Goal: Entertainment & Leisure: Consume media (video, audio)

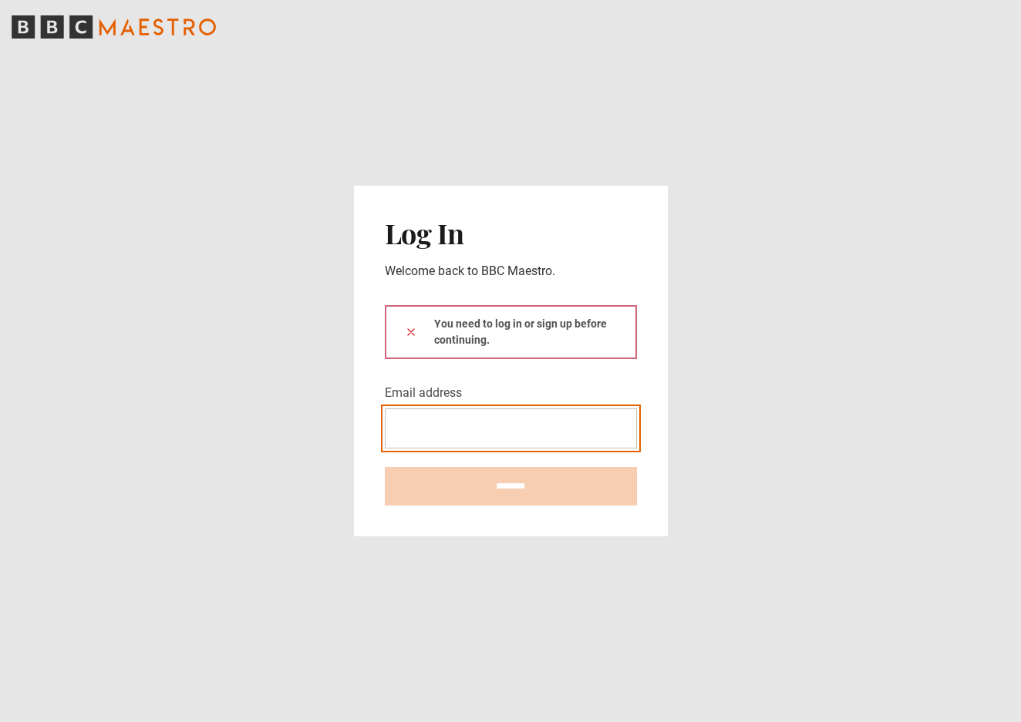
type input "**********"
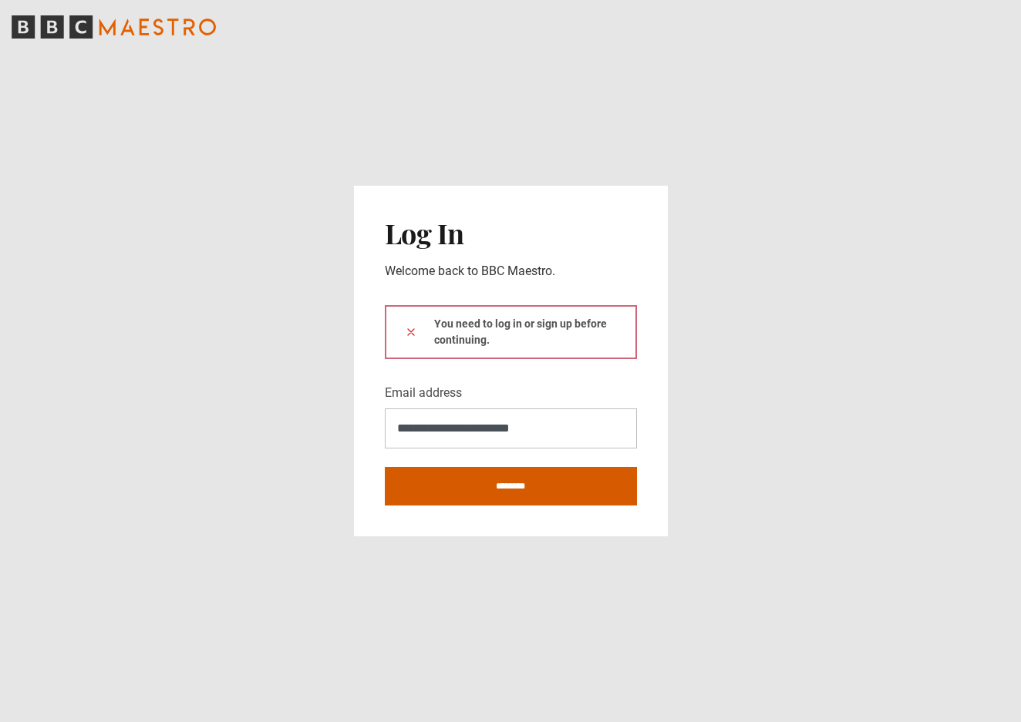
click at [410, 331] on button at bounding box center [411, 332] width 12 height 16
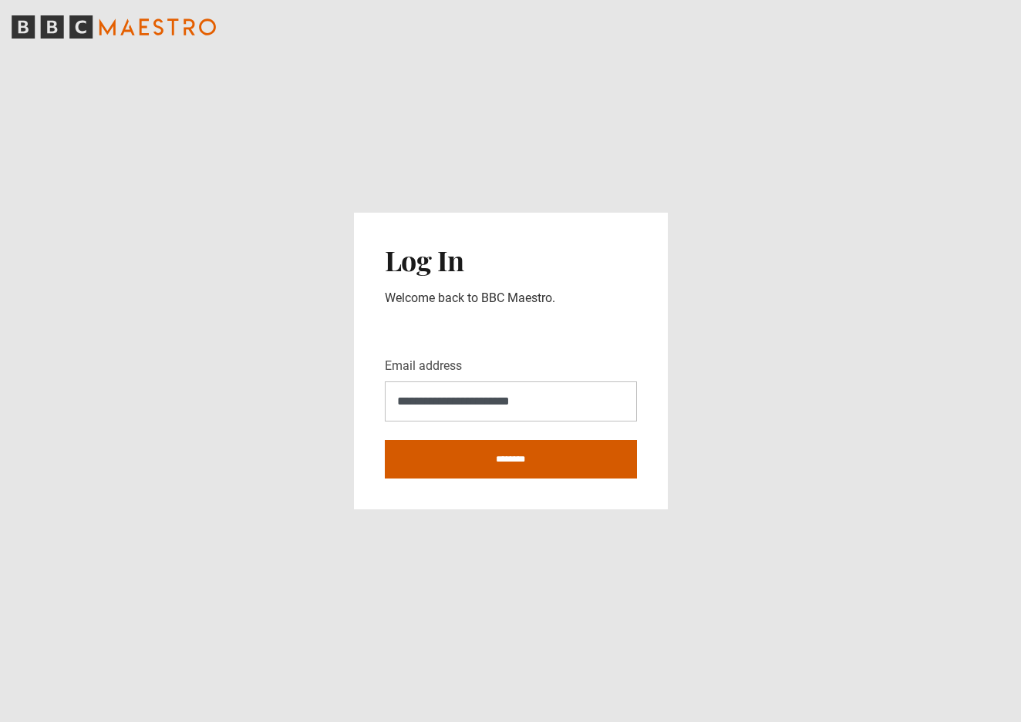
click at [511, 453] on input "********" at bounding box center [511, 459] width 252 height 39
type input "**********"
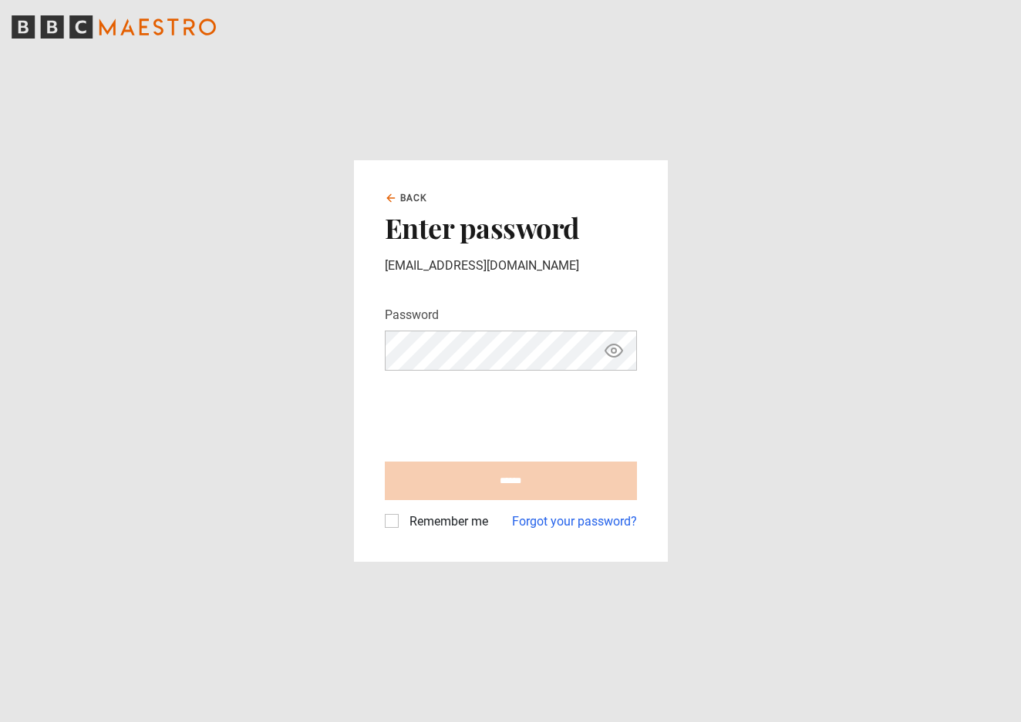
click at [400, 522] on div "Remember me" at bounding box center [436, 522] width 103 height 19
click at [403, 521] on label "Remember me" at bounding box center [445, 522] width 85 height 19
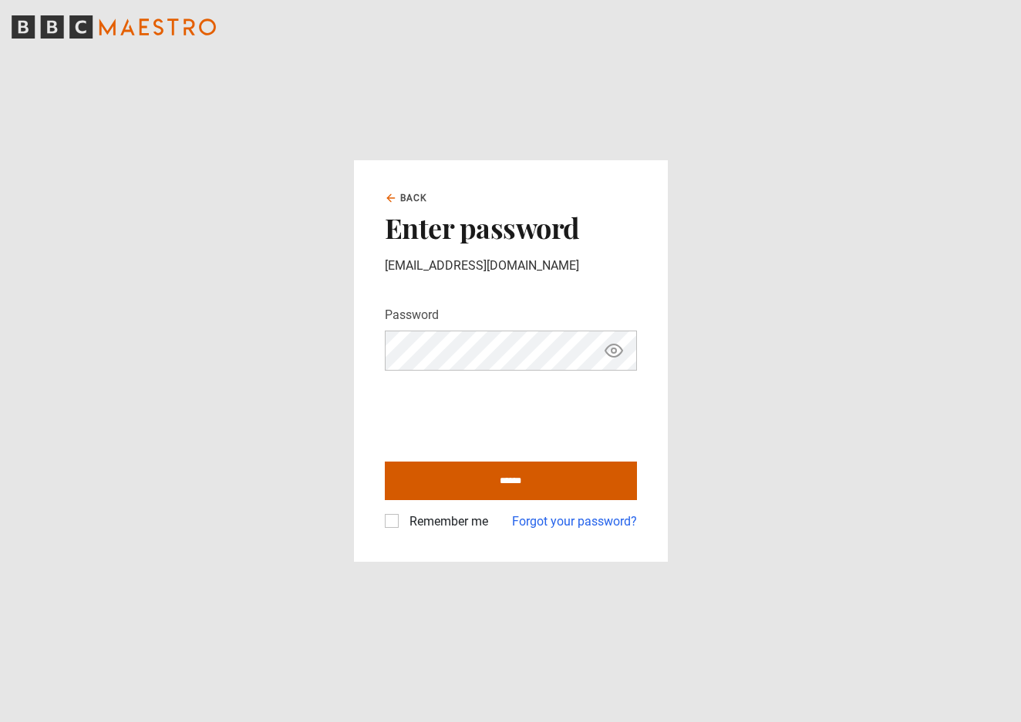
click at [490, 479] on input "******" at bounding box center [511, 481] width 252 height 39
type input "**********"
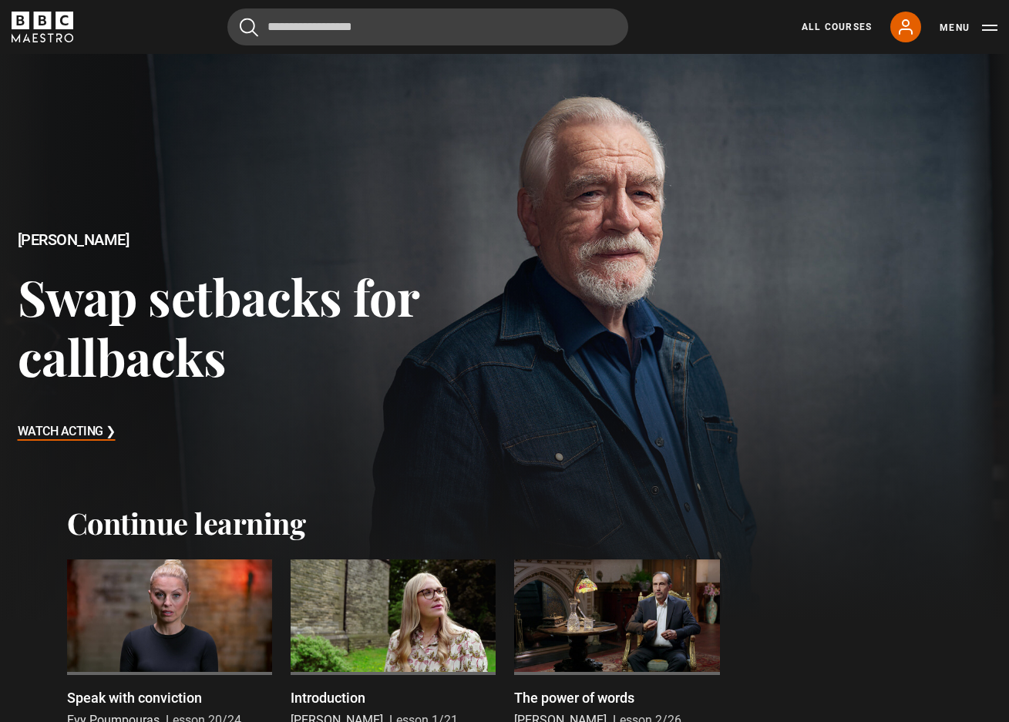
click at [140, 598] on div at bounding box center [169, 618] width 205 height 116
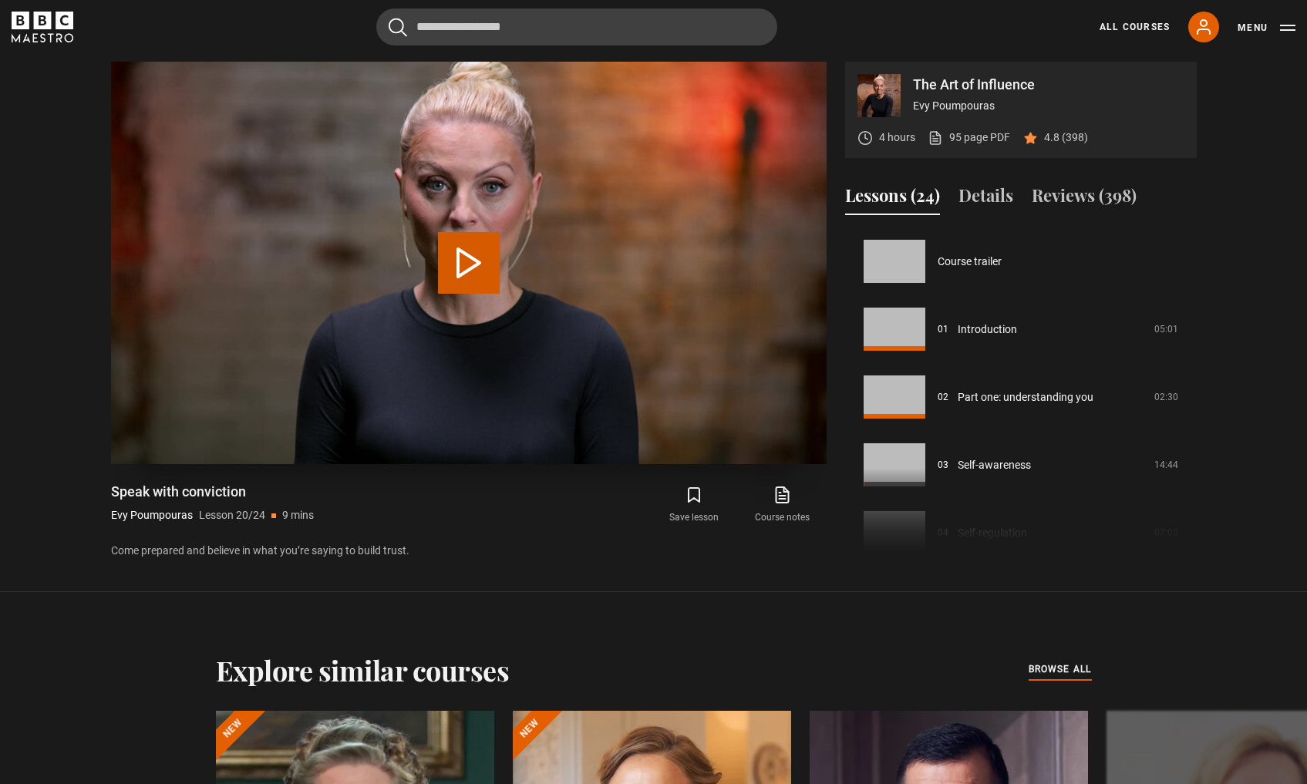
scroll to position [1289, 0]
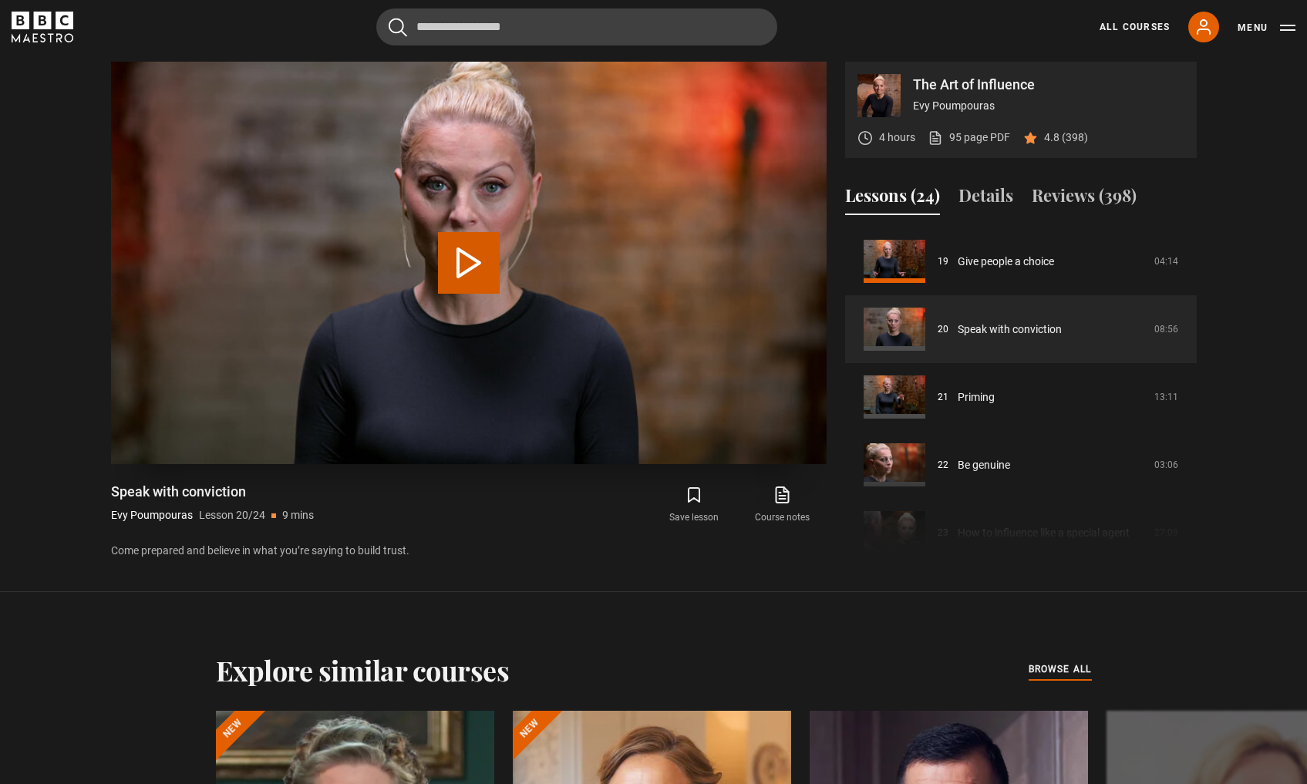
click at [465, 265] on button "Play Lesson Speak with conviction" at bounding box center [469, 263] width 62 height 62
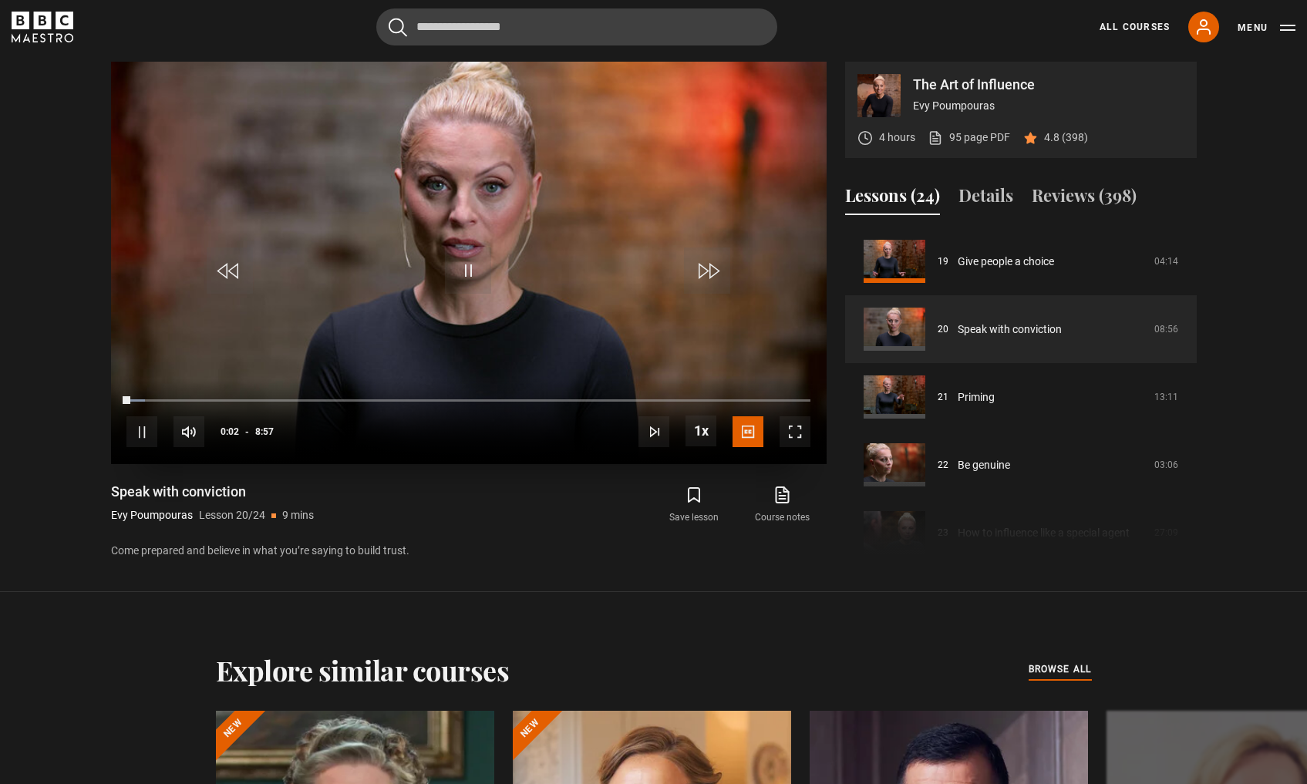
click at [791, 423] on span "Video Player" at bounding box center [794, 431] width 31 height 31
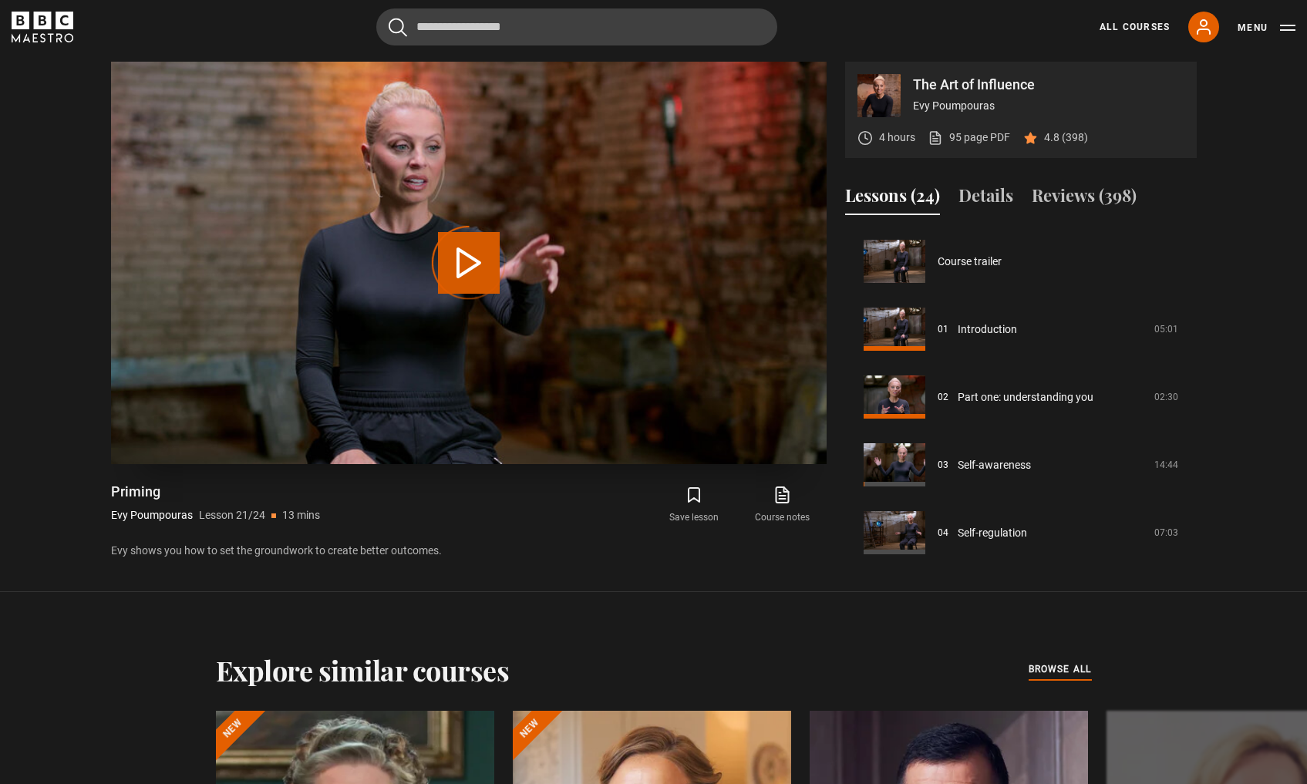
click at [473, 237] on video-js "Video Player is loading. Play Lesson Priming 10s Skip Back 10 seconds Play 10s …" at bounding box center [468, 263] width 715 height 402
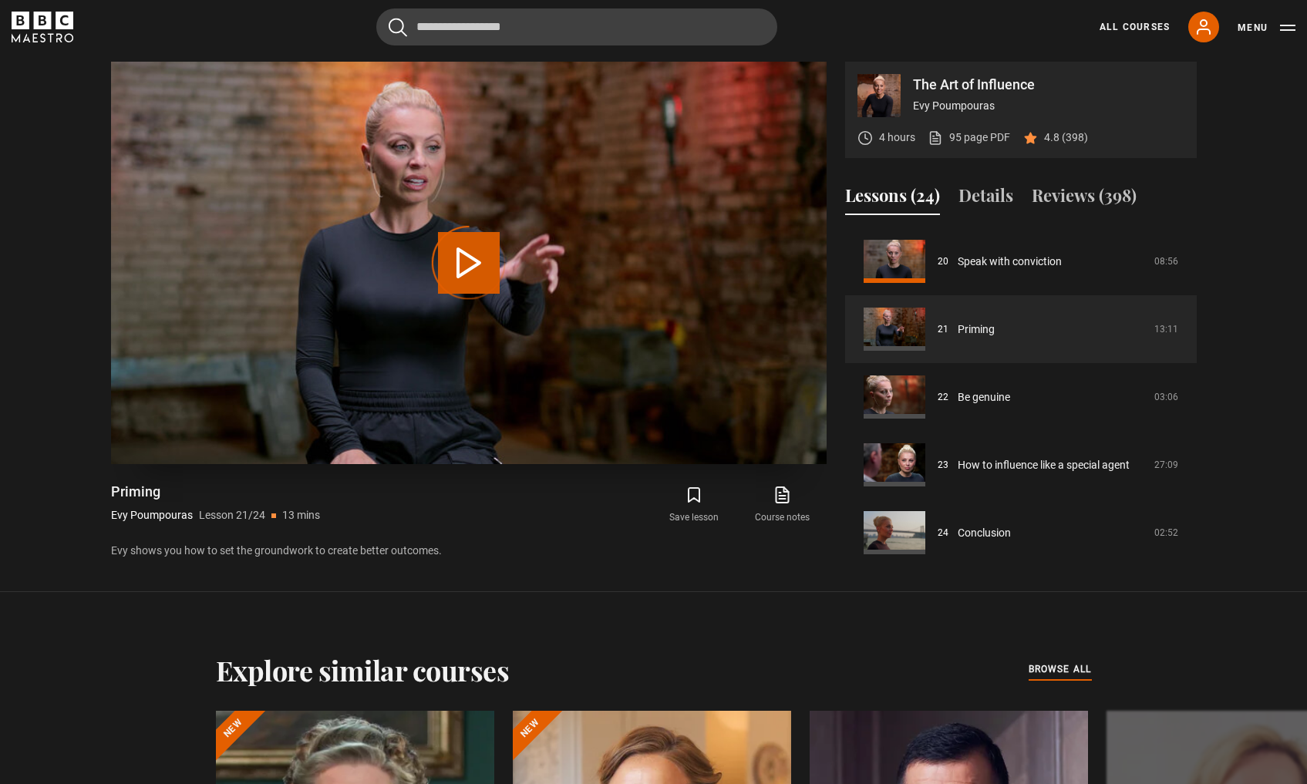
click at [457, 263] on div "Video Player is loading." at bounding box center [468, 262] width 77 height 77
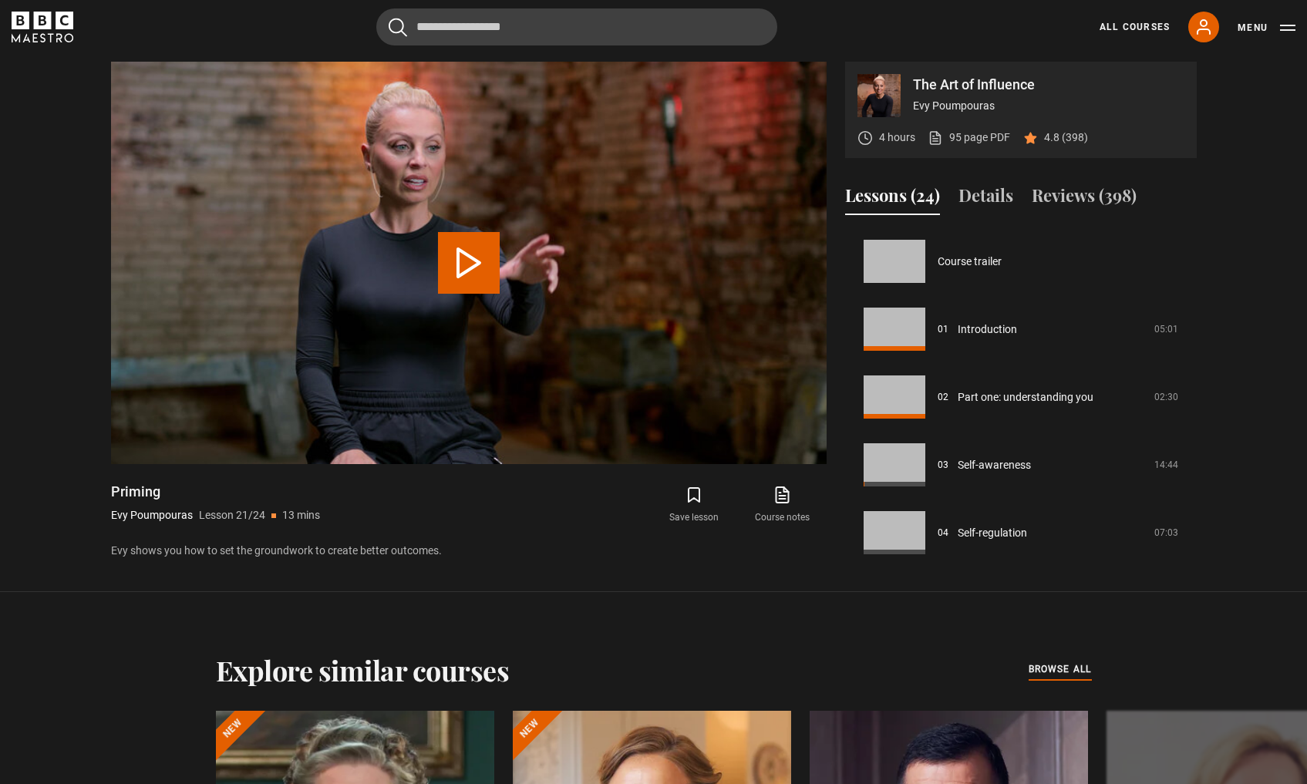
scroll to position [1357, 0]
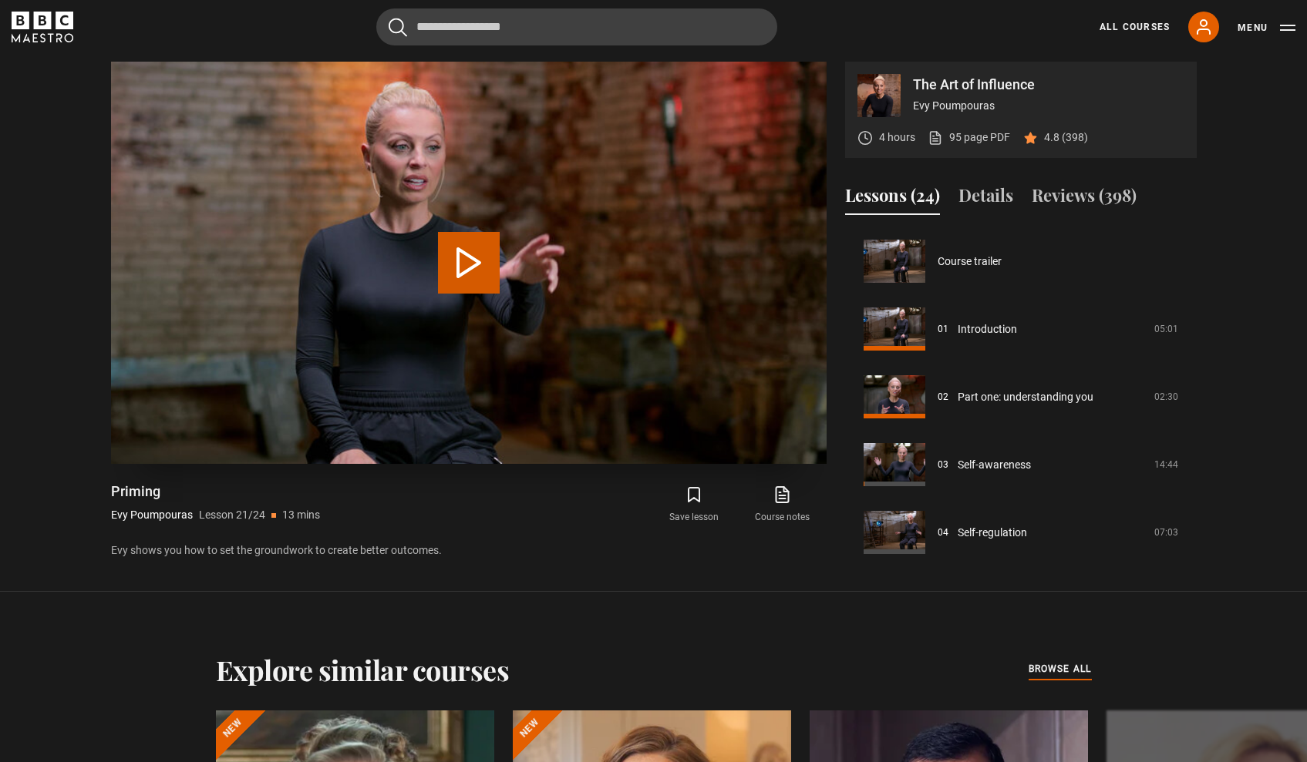
scroll to position [1357, 0]
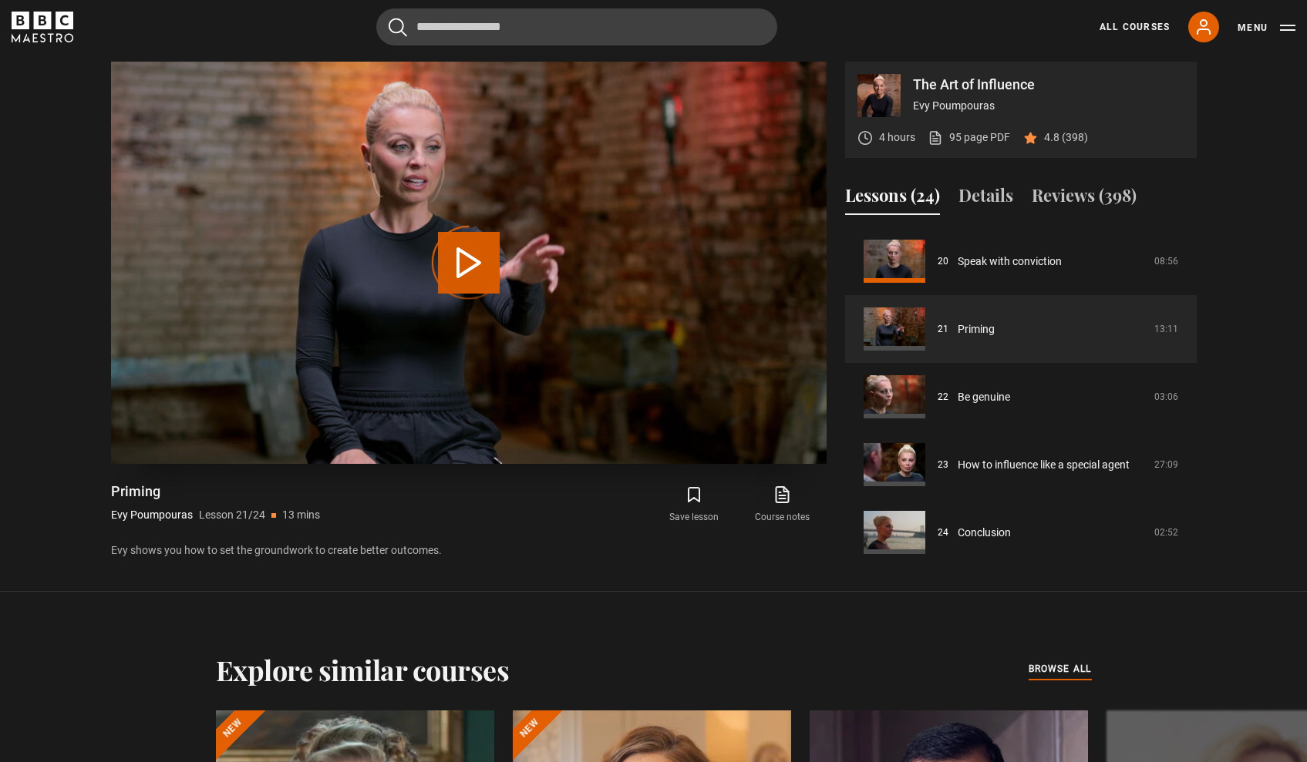
click at [460, 259] on div "Video Player is loading." at bounding box center [468, 262] width 77 height 77
click at [481, 263] on div "Video Player is loading." at bounding box center [468, 262] width 77 height 77
click at [42, 25] on icon "BBC Maestro" at bounding box center [43, 27] width 62 height 31
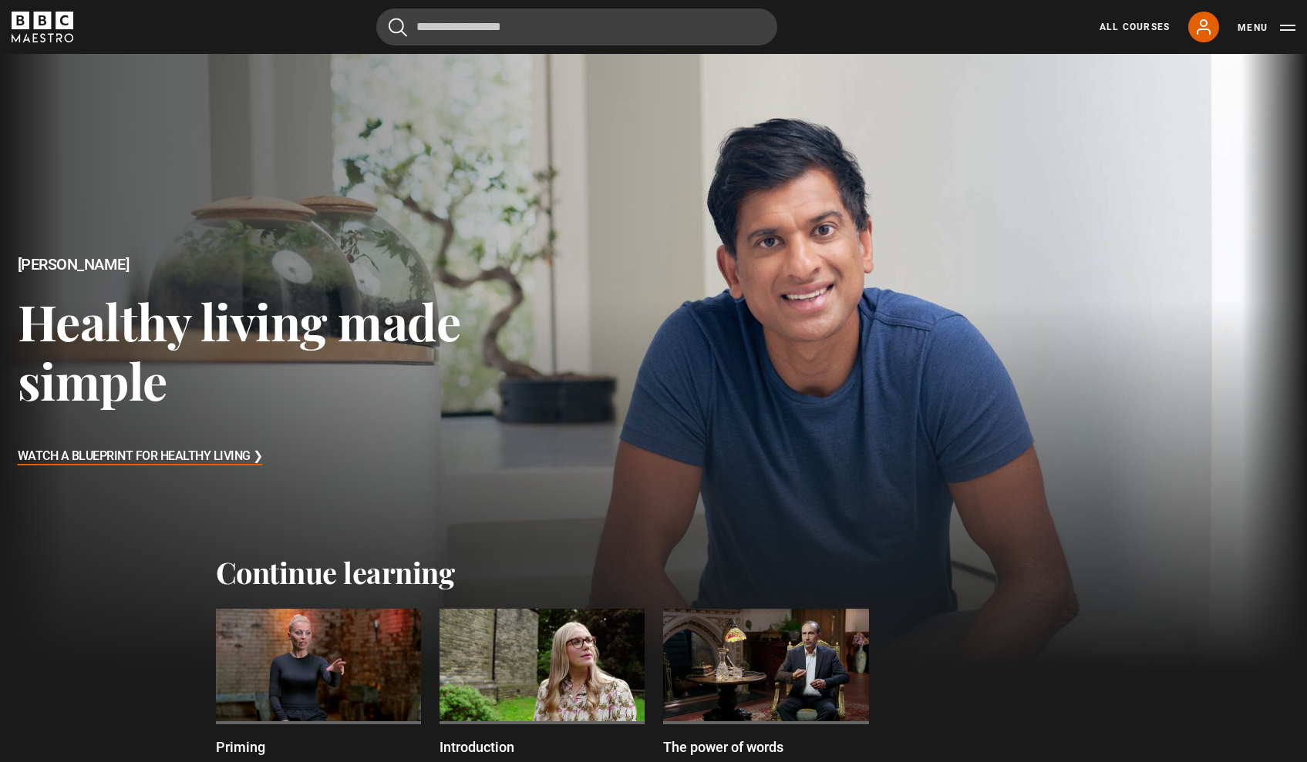
click at [329, 648] on div at bounding box center [318, 667] width 205 height 116
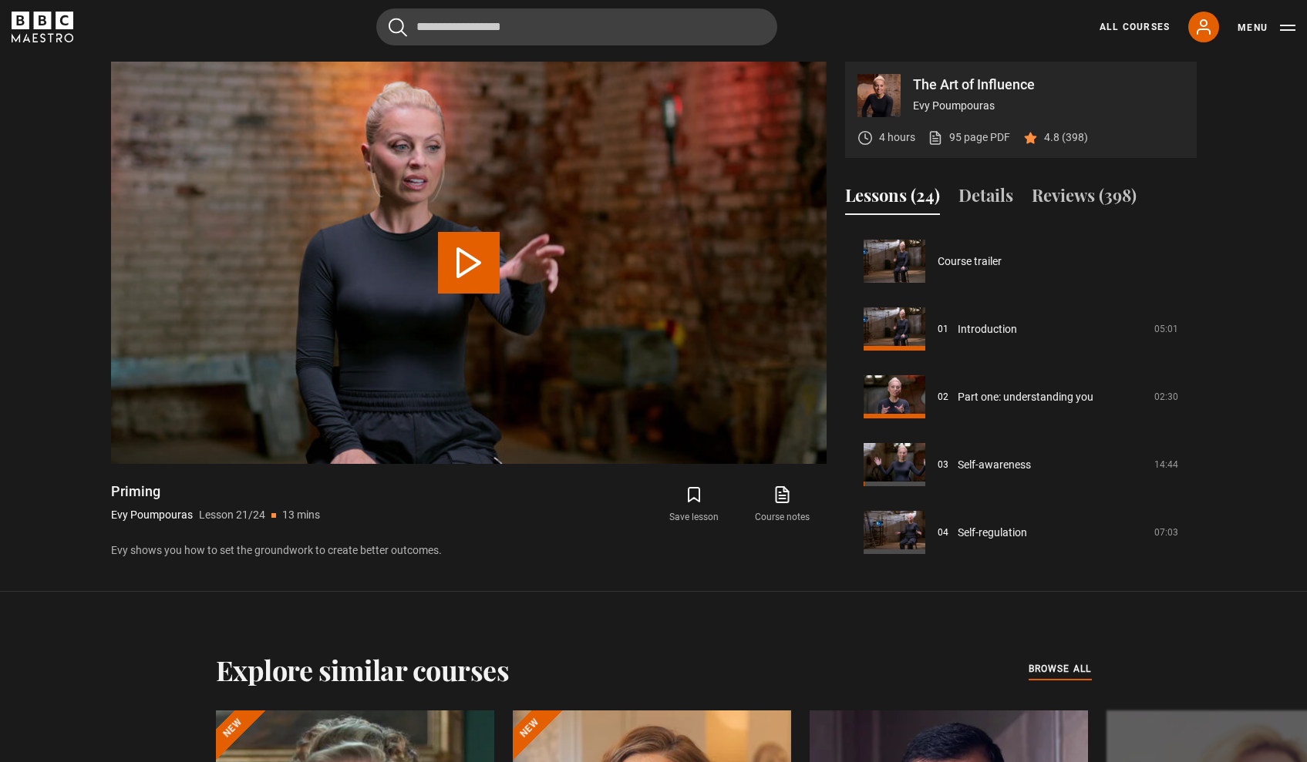
scroll to position [1357, 0]
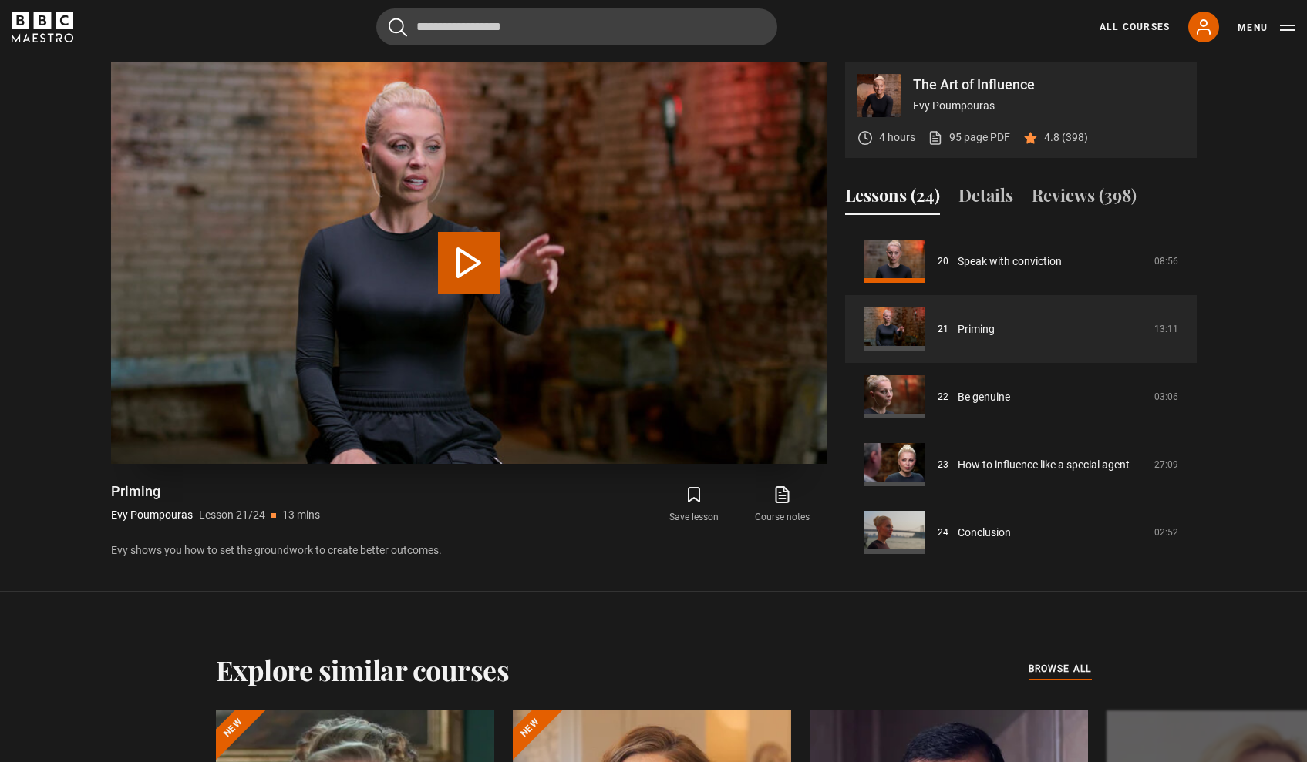
click at [465, 281] on button "Play Lesson Priming" at bounding box center [469, 263] width 62 height 62
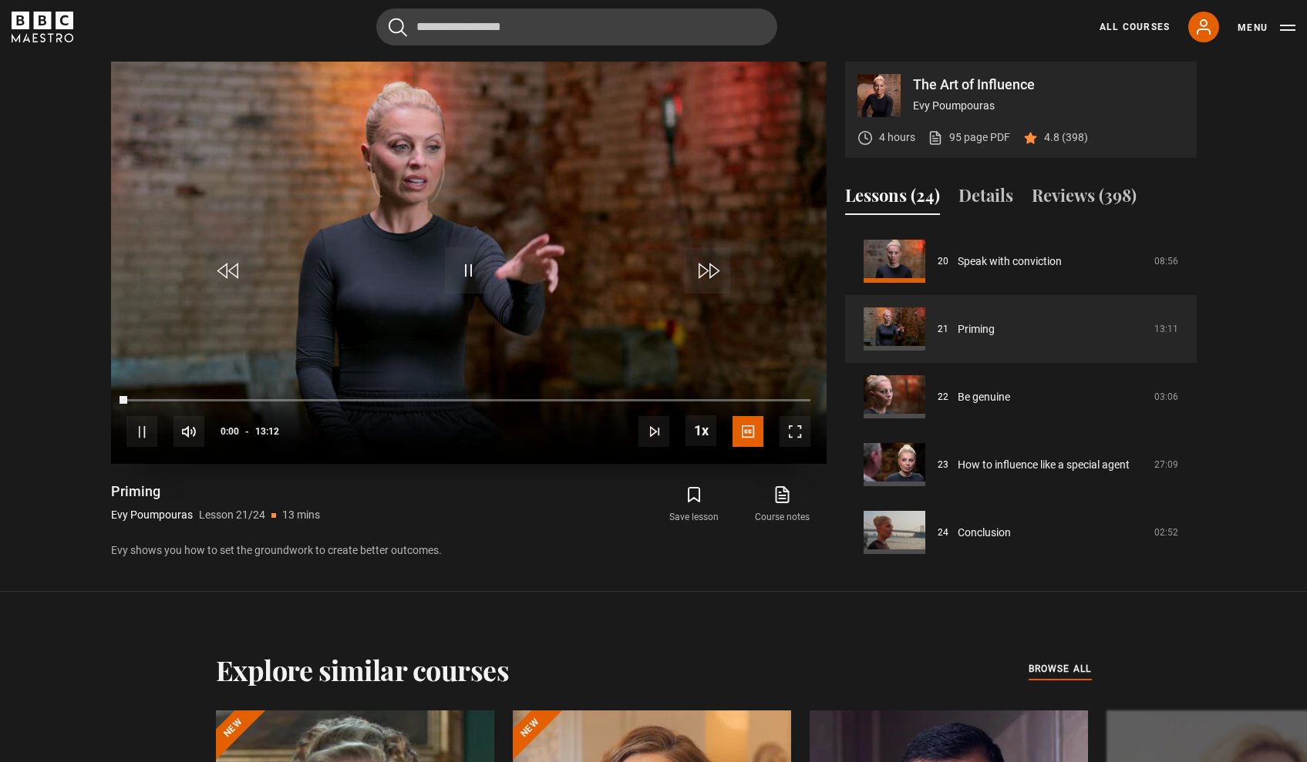
click at [798, 435] on span "Video Player" at bounding box center [794, 431] width 31 height 31
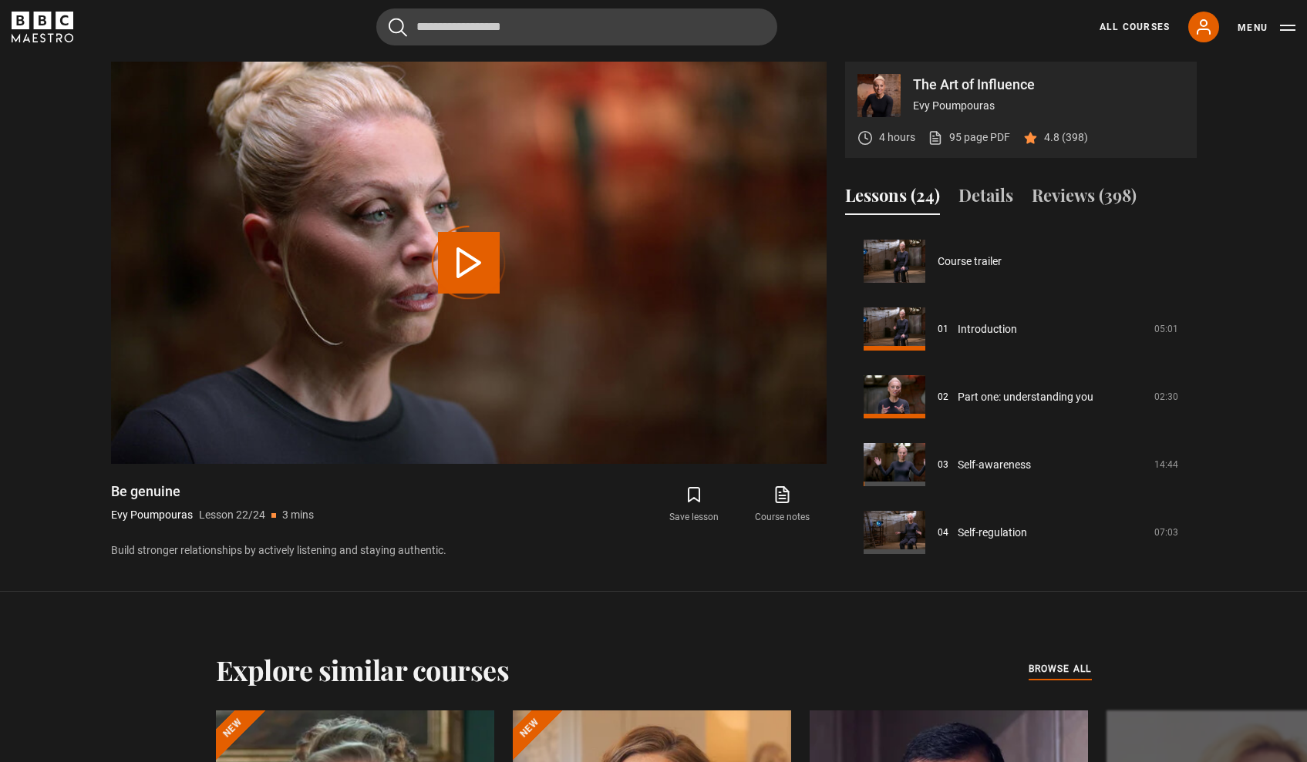
scroll to position [1363, 0]
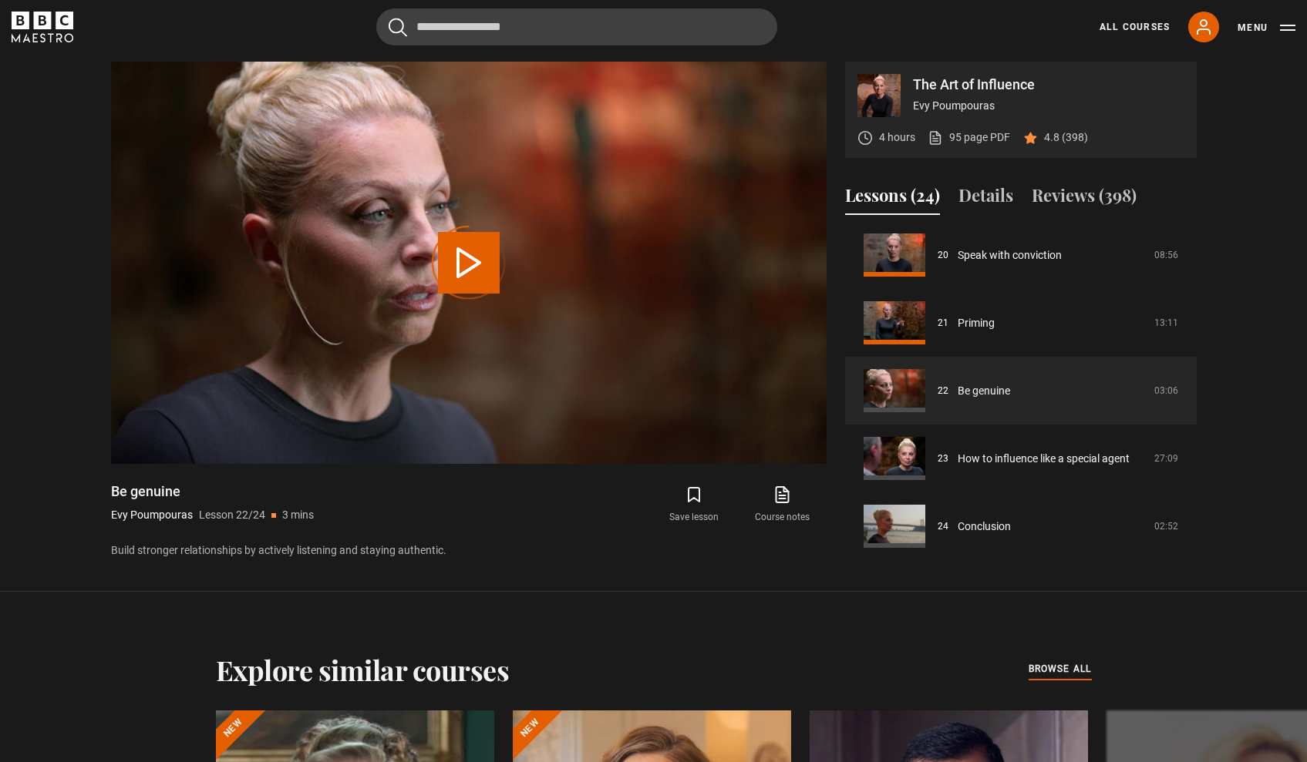
click at [57, 24] on icon "BBC Maestro" at bounding box center [65, 21] width 18 height 18
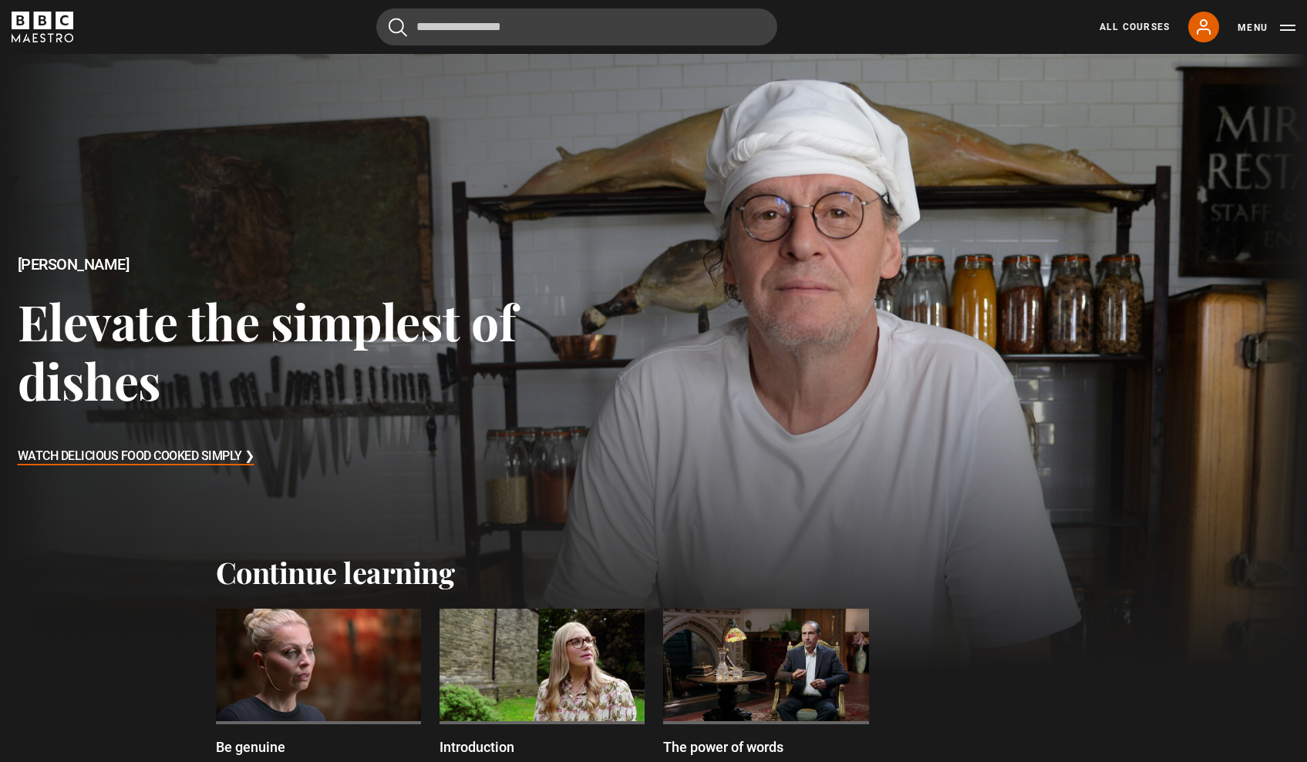
click at [333, 681] on div at bounding box center [318, 667] width 205 height 116
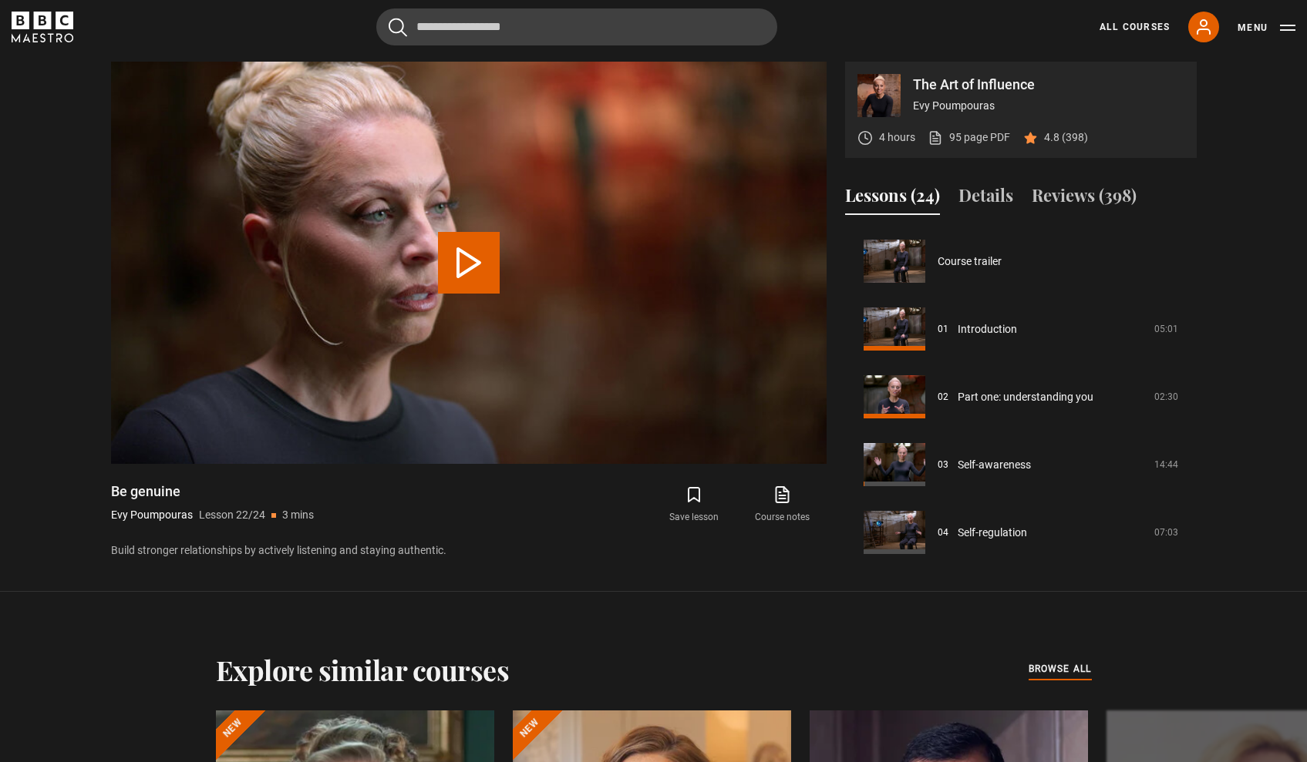
scroll to position [1363, 0]
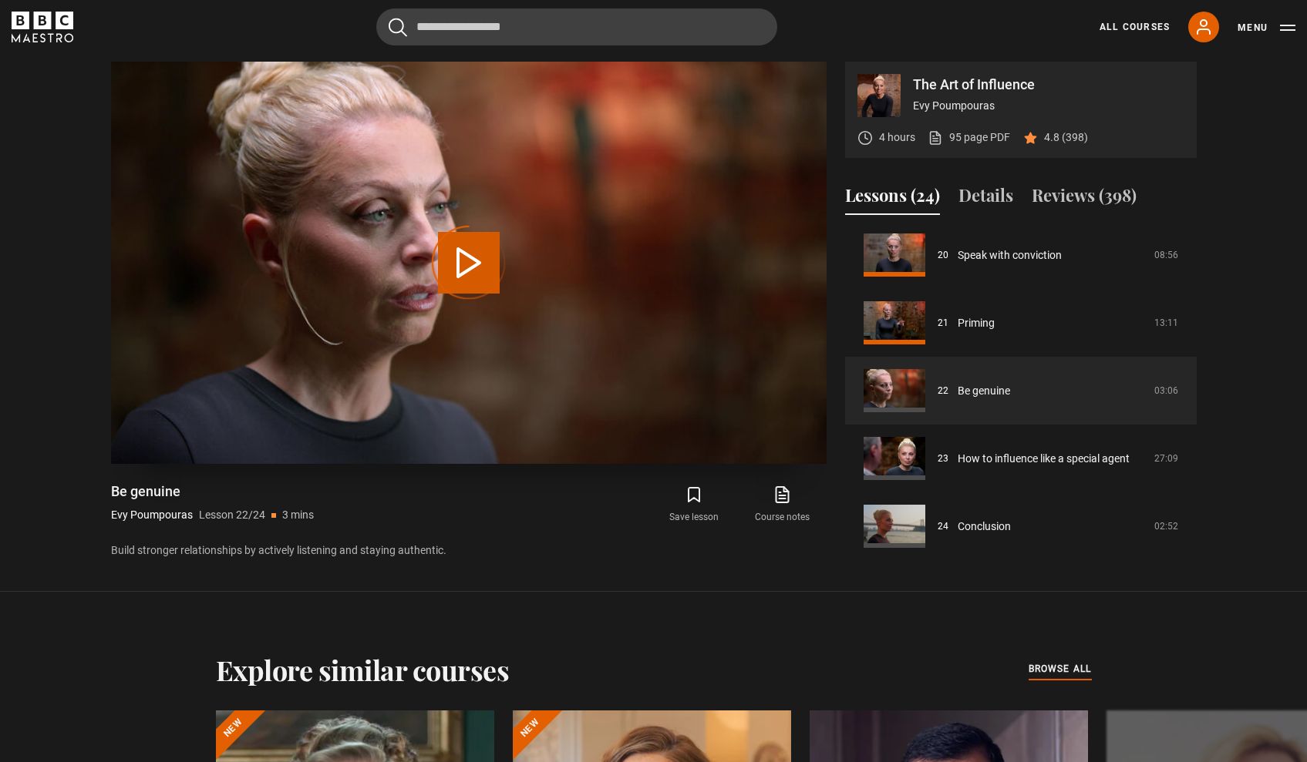
click at [466, 256] on div "Video Player is loading." at bounding box center [468, 262] width 77 height 77
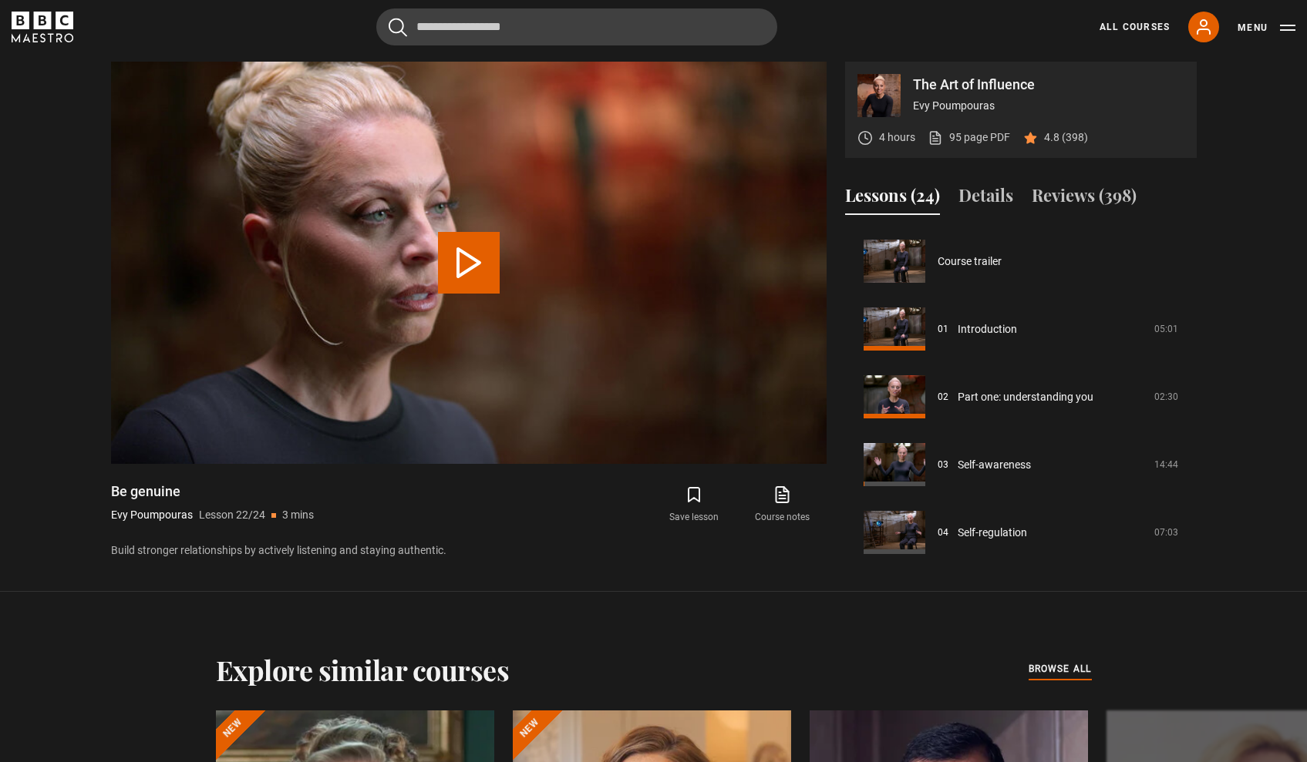
scroll to position [1363, 0]
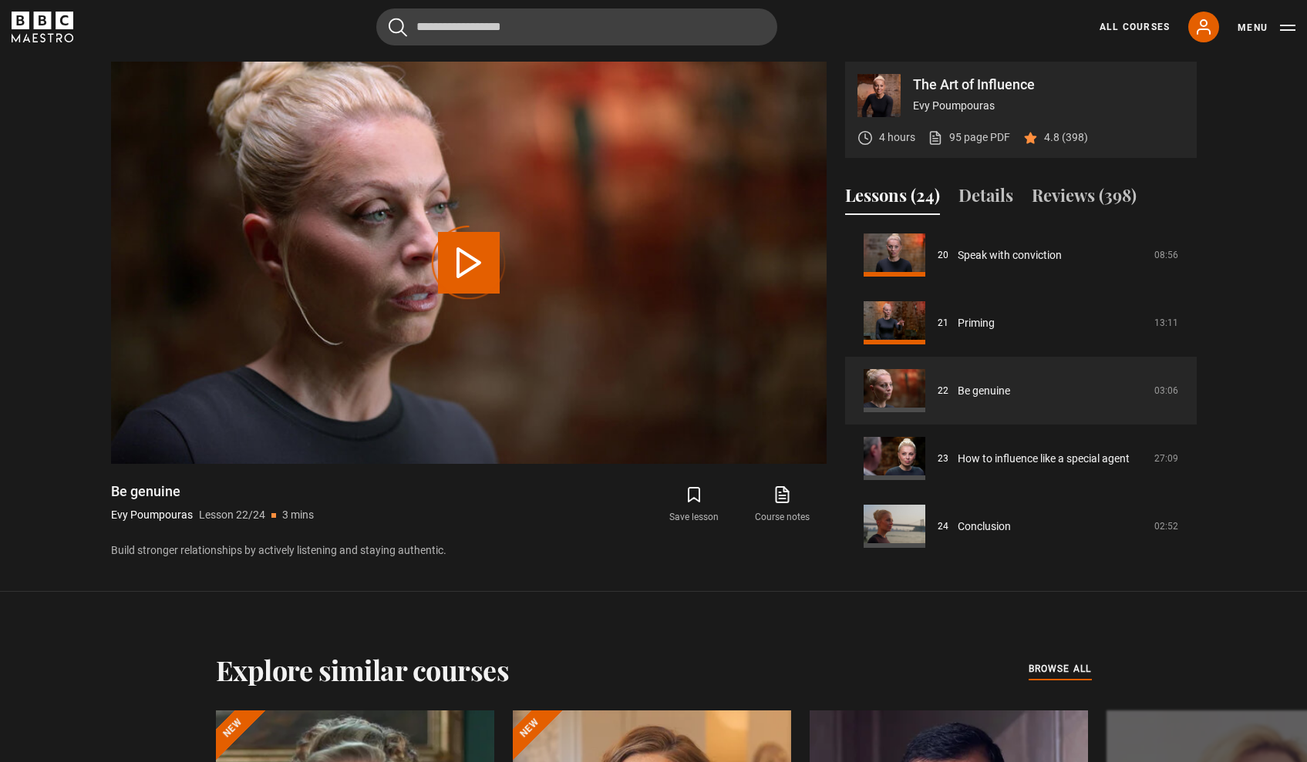
click at [53, 22] on icon "BBC Maestro" at bounding box center [43, 27] width 62 height 31
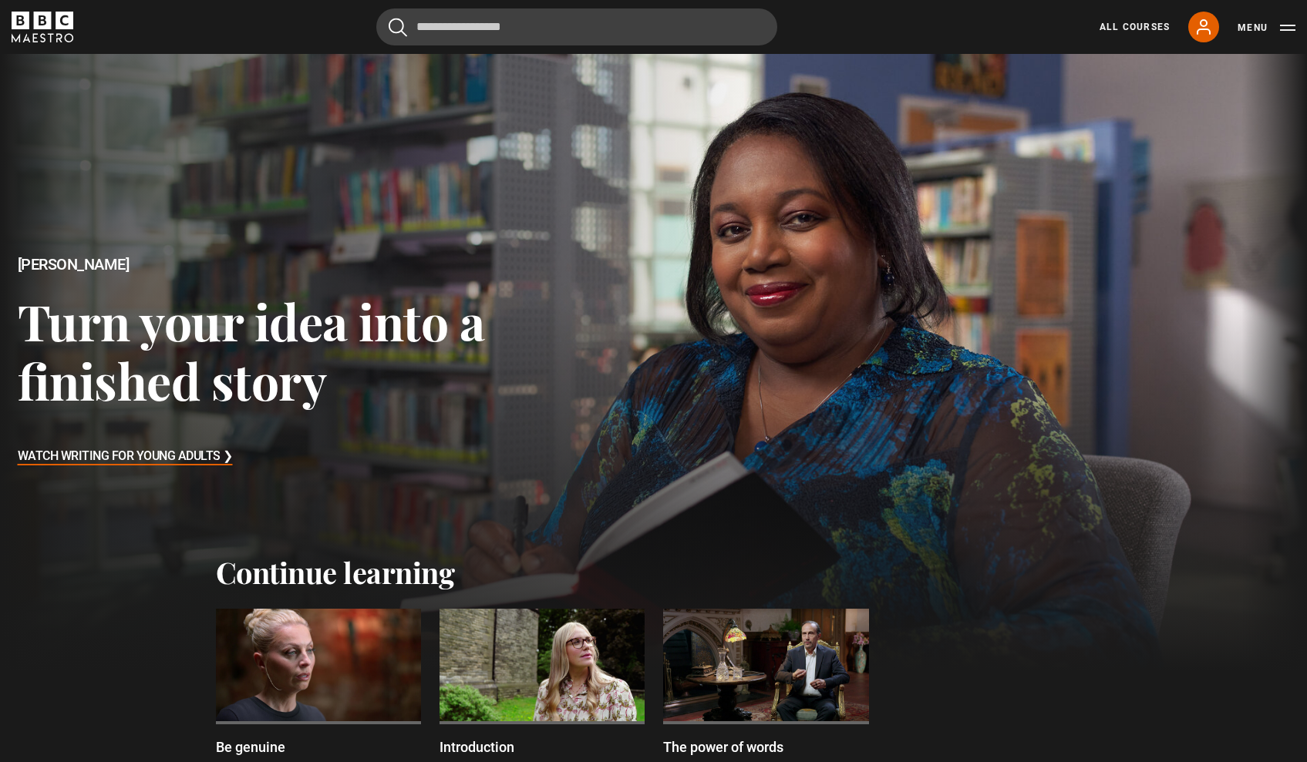
click at [311, 656] on div at bounding box center [318, 667] width 205 height 116
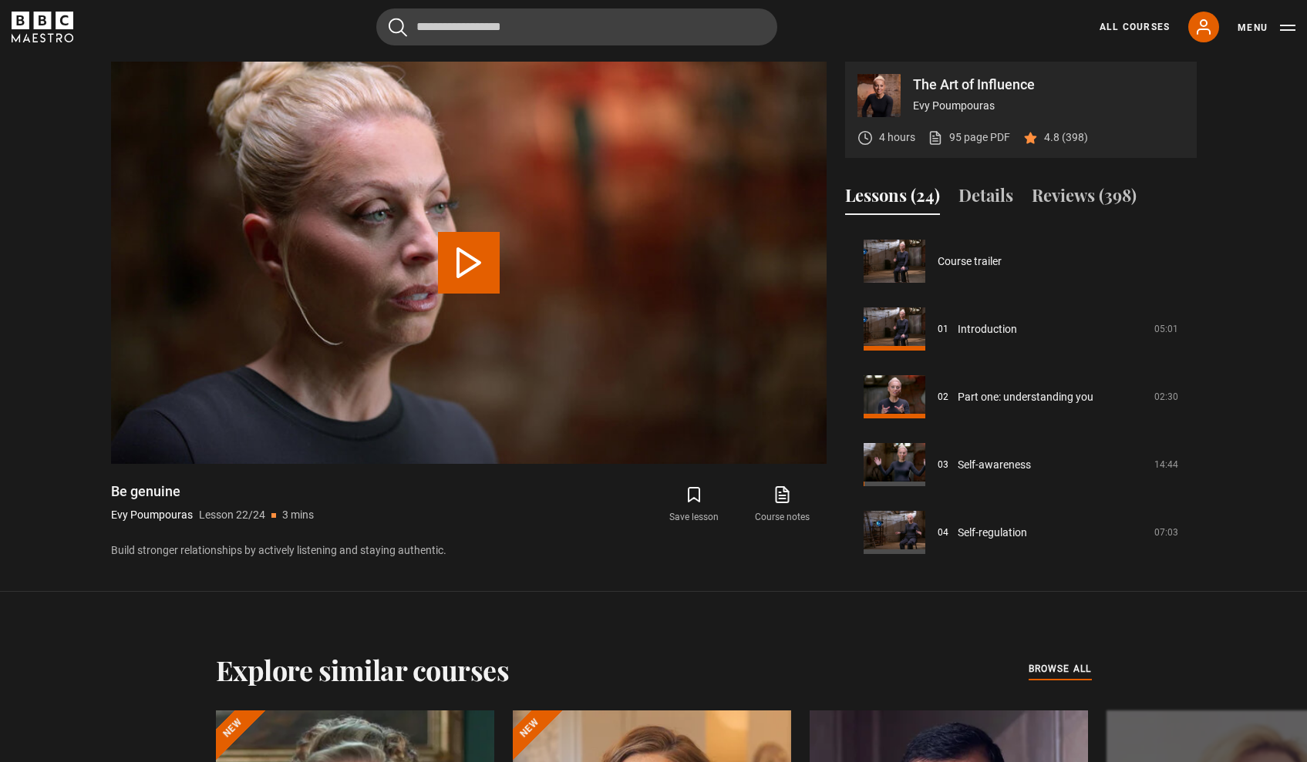
scroll to position [1363, 0]
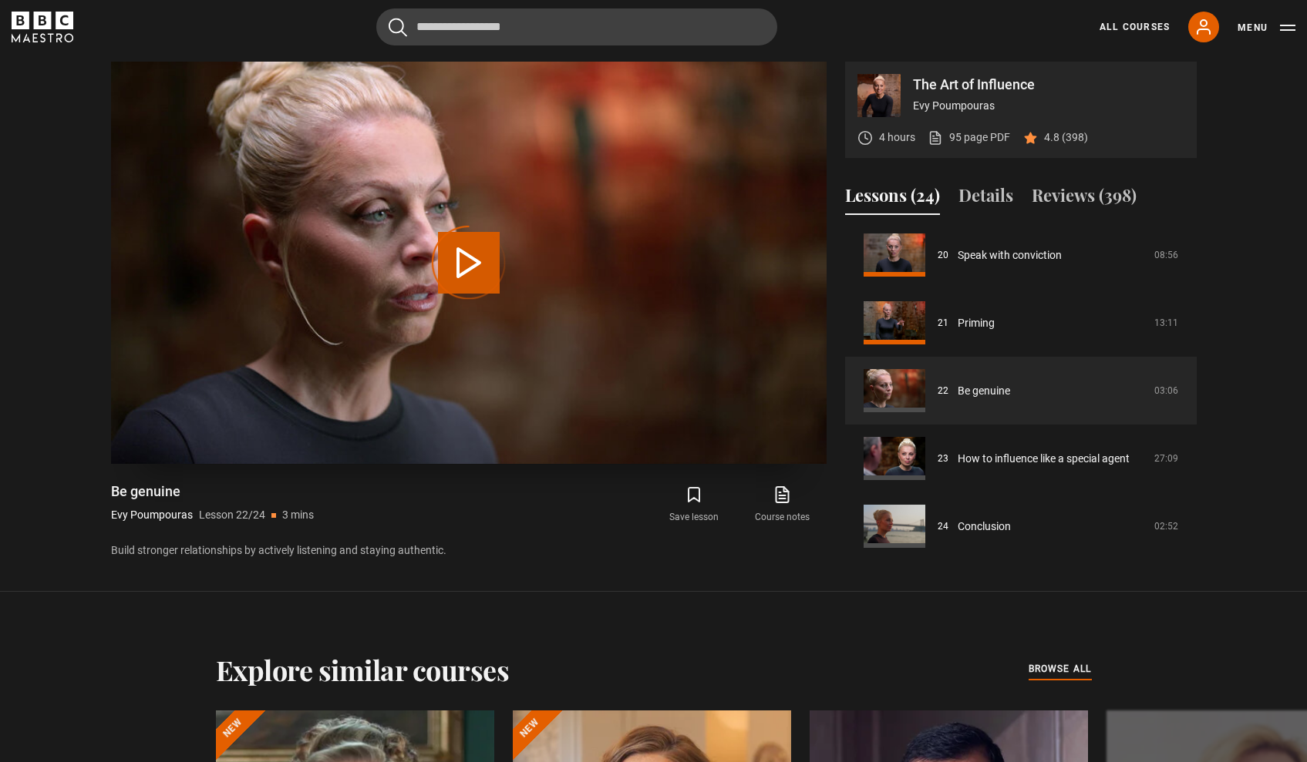
click at [458, 254] on div "Video Player is loading." at bounding box center [468, 262] width 77 height 77
click at [456, 266] on div "Video Player is loading." at bounding box center [468, 262] width 77 height 77
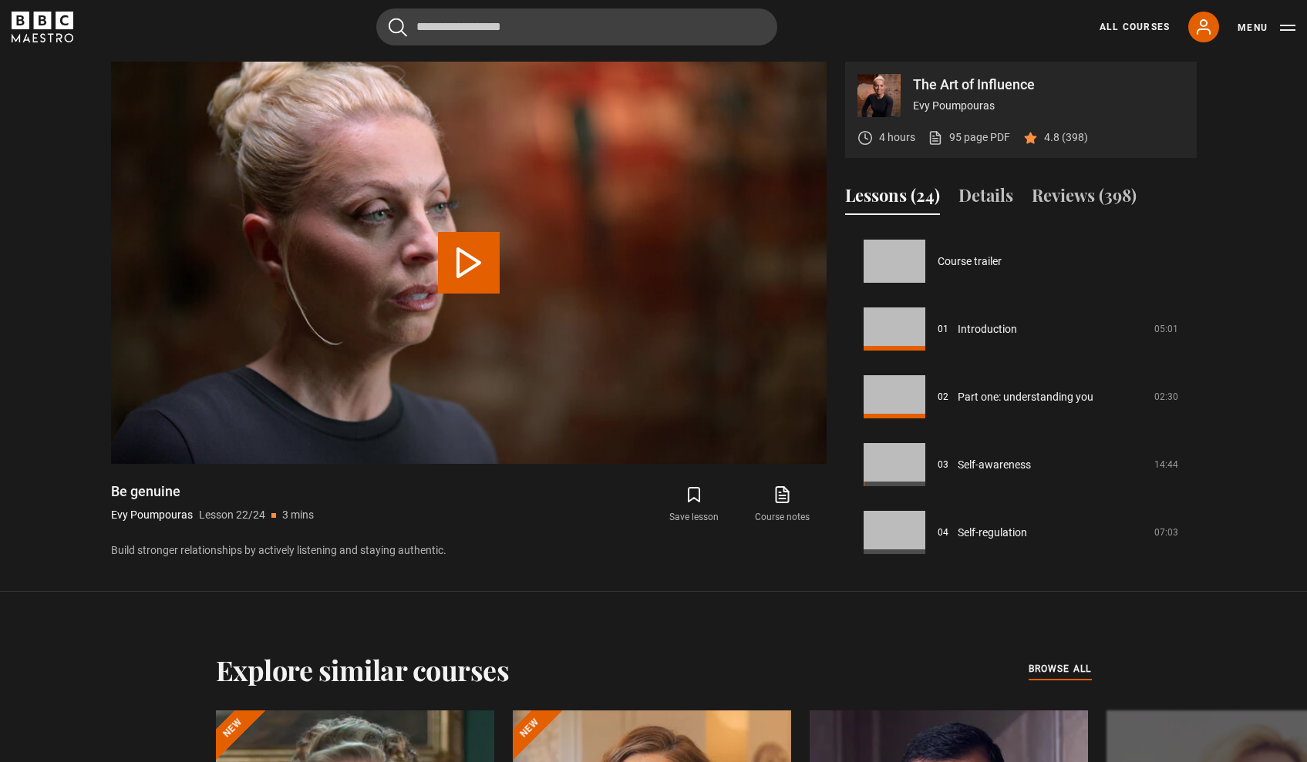
scroll to position [1363, 0]
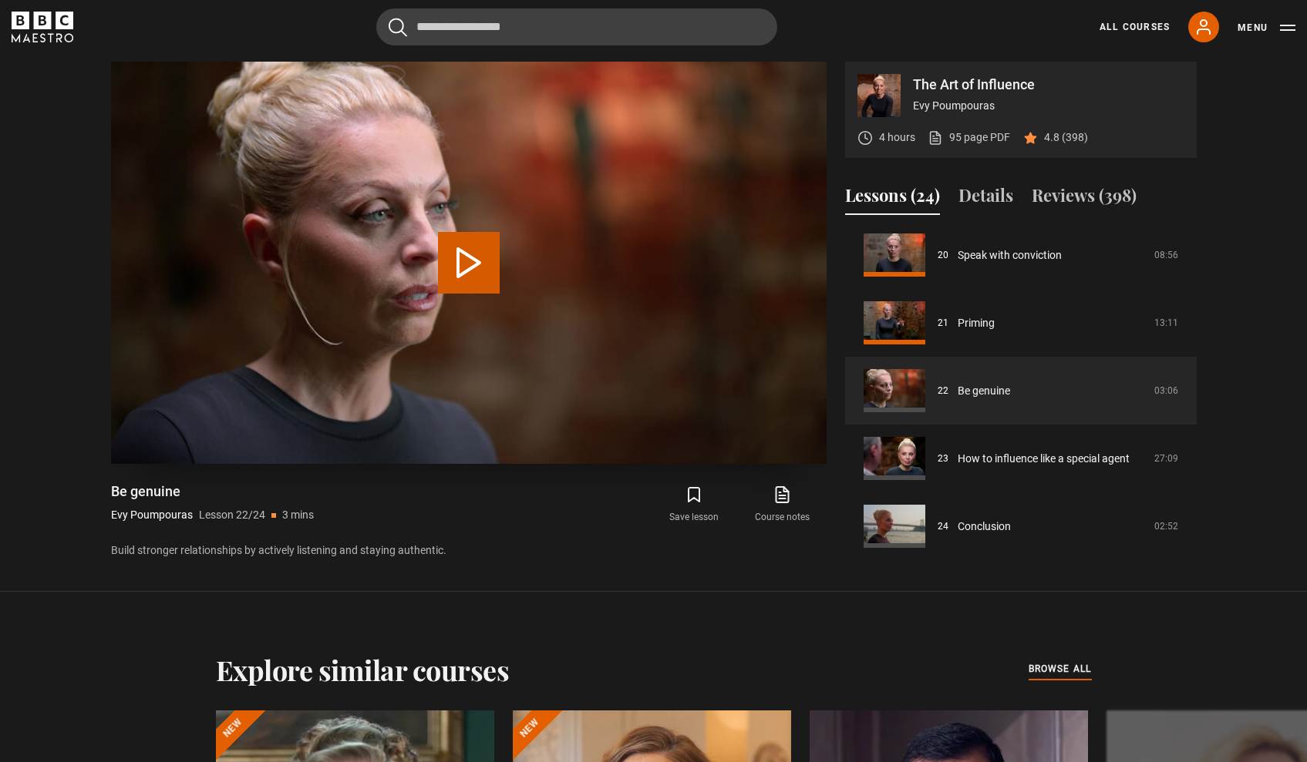
click at [464, 275] on button "Play Lesson Be genuine" at bounding box center [469, 263] width 62 height 62
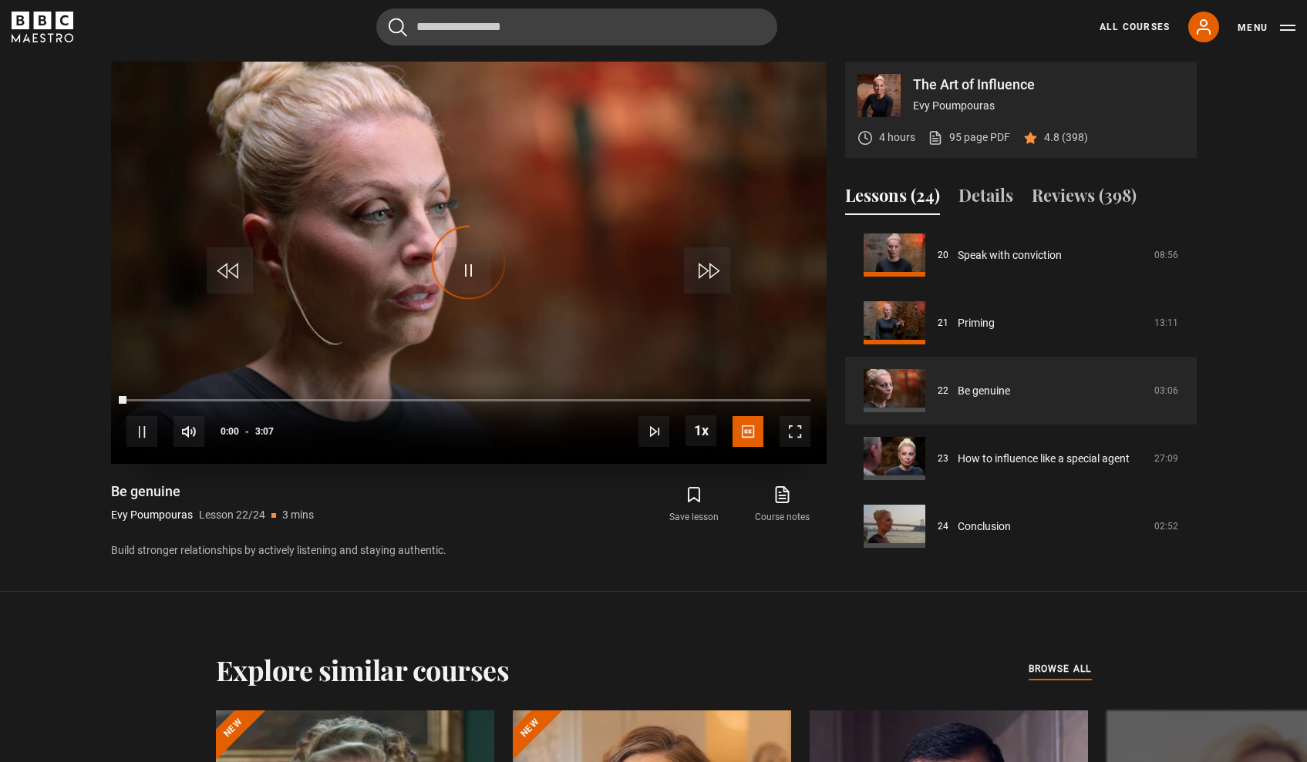
click at [796, 432] on span "Video Player" at bounding box center [794, 431] width 31 height 31
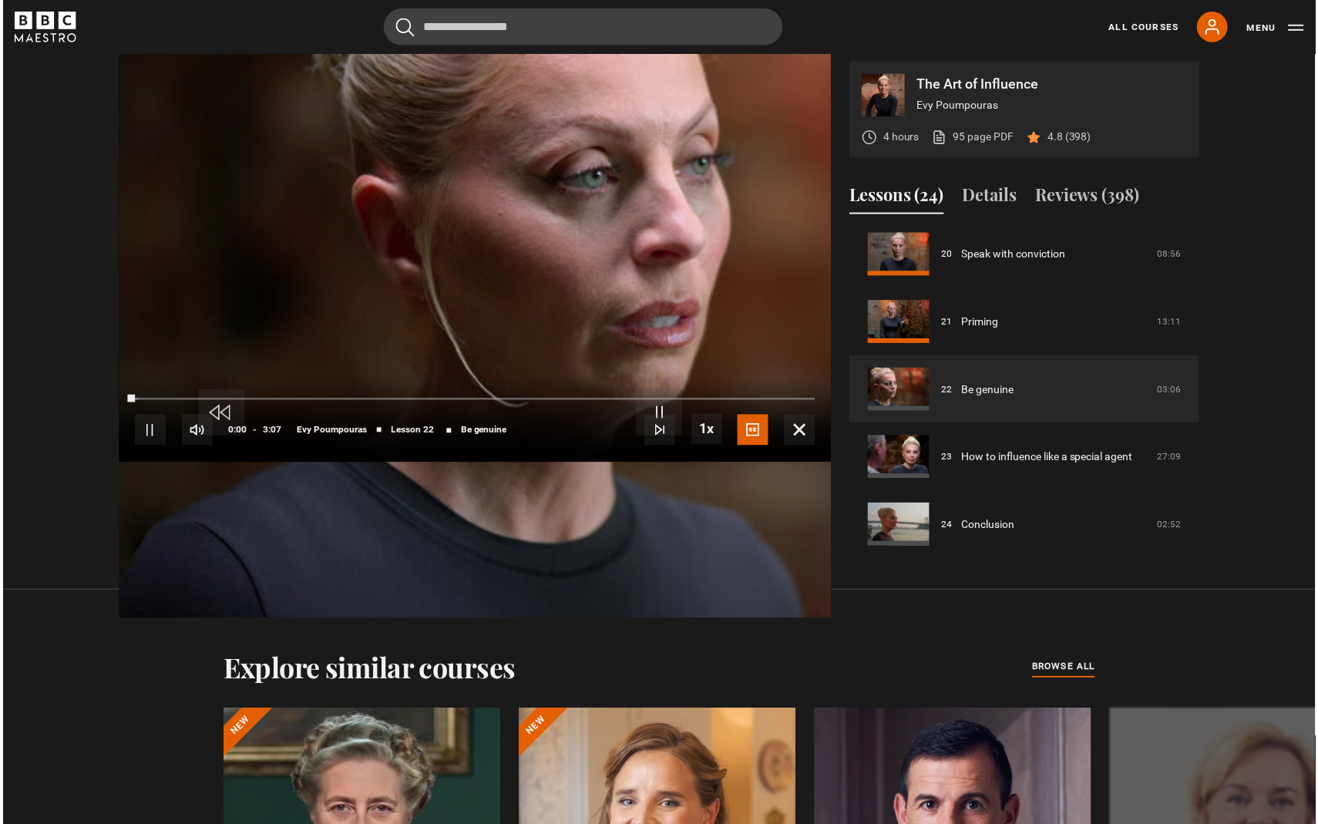
scroll to position [832, 0]
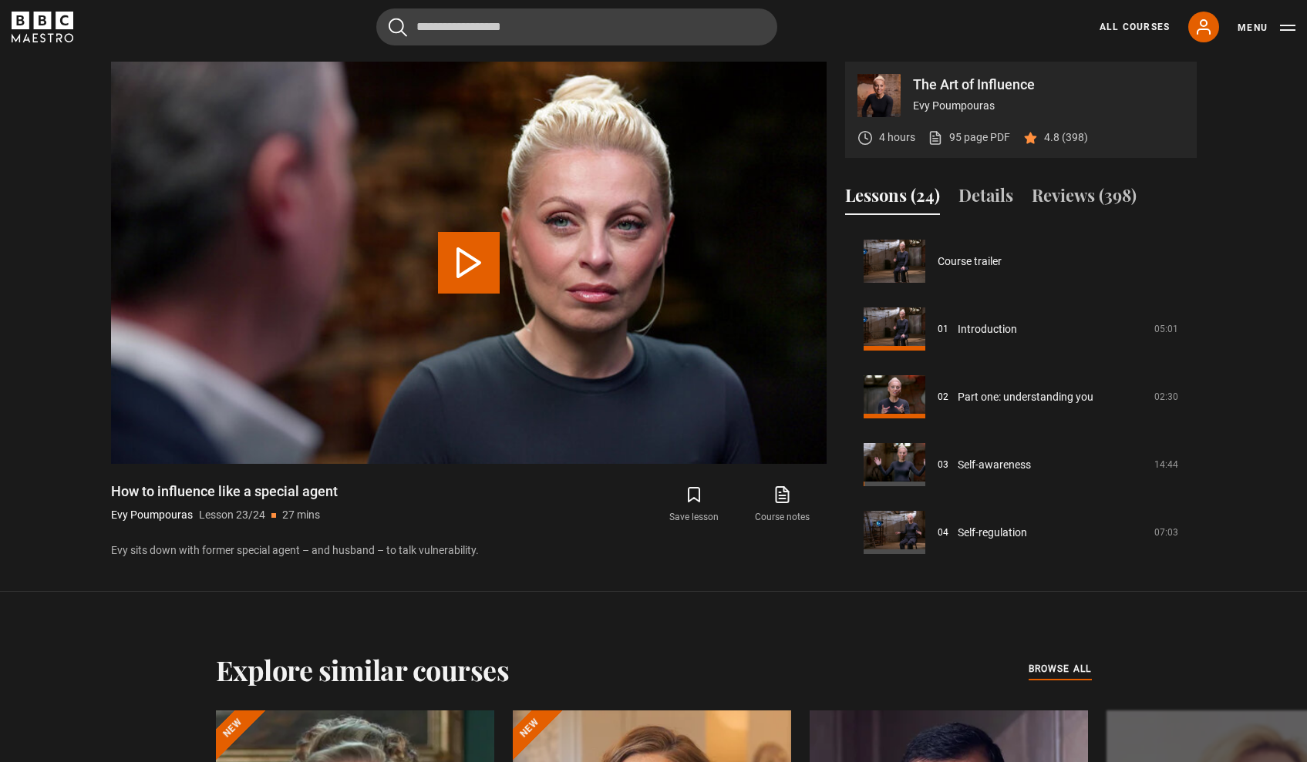
scroll to position [1363, 0]
